Goal: Find specific page/section

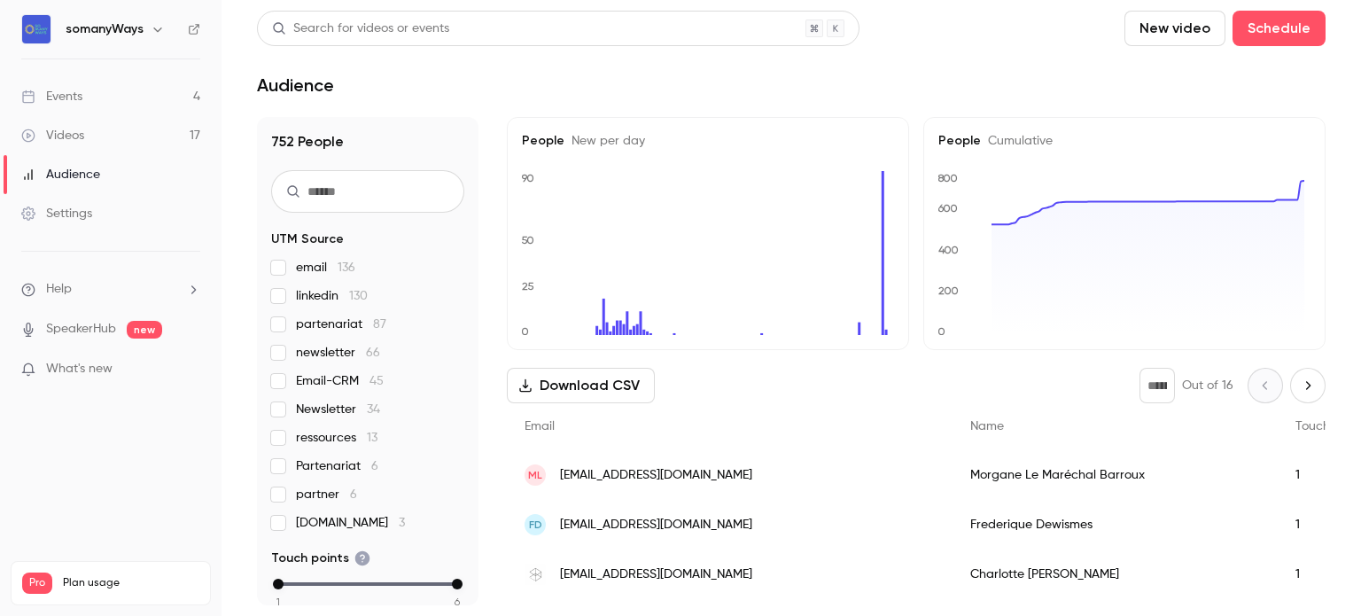
click at [128, 98] on link "Events 4" at bounding box center [111, 96] width 222 height 39
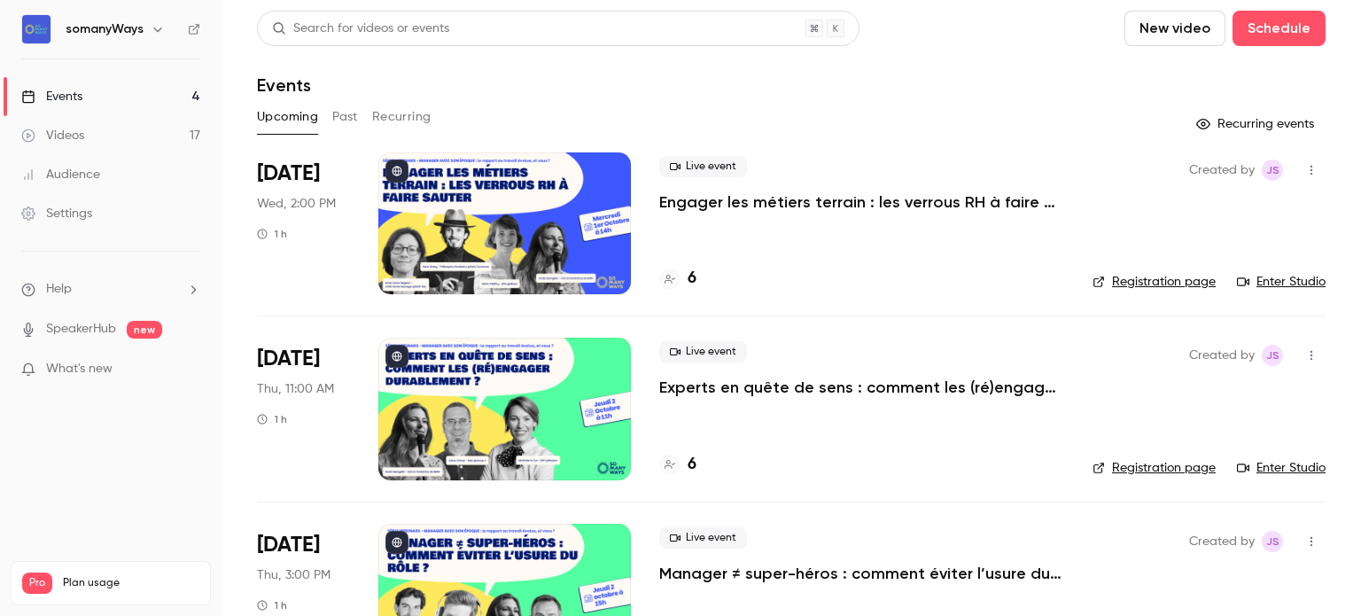
scroll to position [266, 0]
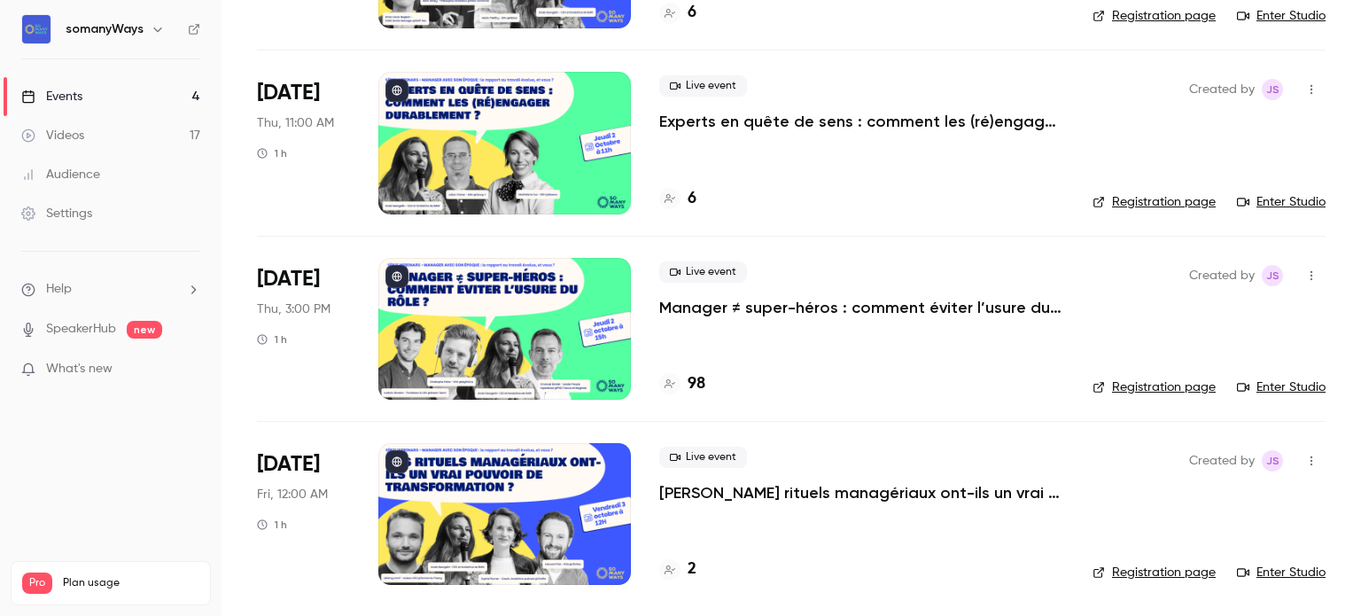
click at [695, 378] on h4 "98" at bounding box center [697, 384] width 18 height 24
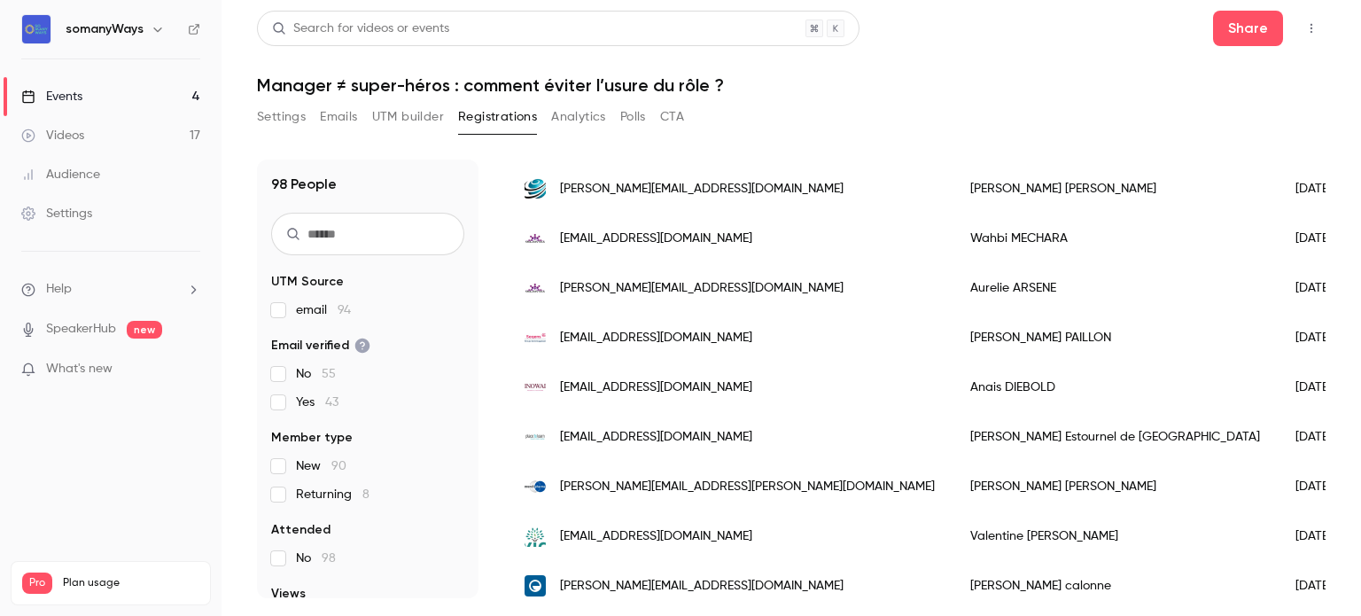
scroll to position [2224, 0]
